Goal: Transaction & Acquisition: Purchase product/service

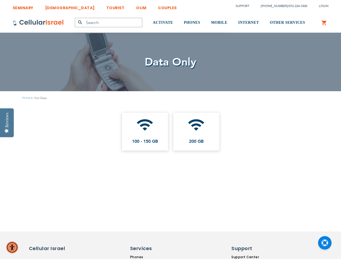
click at [170, 129] on ul "wifi 100 - 150 GB wifi 200 GB" at bounding box center [170, 131] width 313 height 43
click at [12, 247] on img "Accessibility Menu" at bounding box center [12, 247] width 12 height 12
click at [7, 122] on body "The store will not work correctly in the case when cookies are disabled. SEMINA…" at bounding box center [170, 234] width 341 height 469
click at [170, 0] on html "The store will not work correctly in the case when cookies are disabled. SEMINA…" at bounding box center [170, 234] width 341 height 469
